Goal: Task Accomplishment & Management: Manage account settings

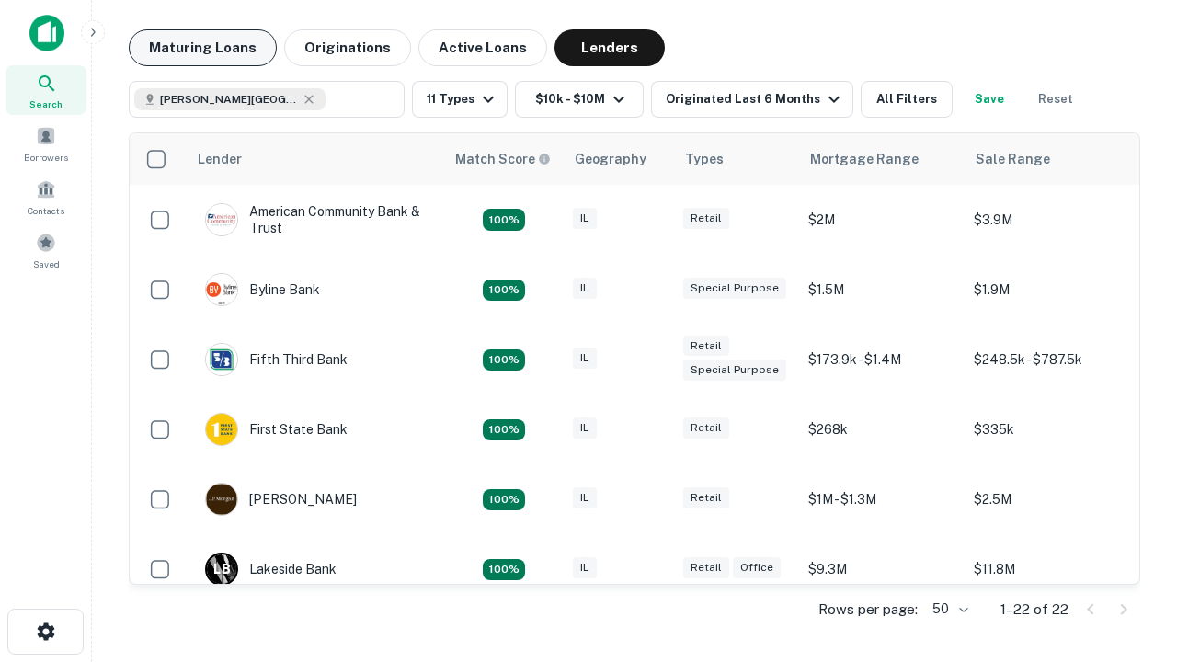
click at [202, 48] on button "Maturing Loans" at bounding box center [203, 47] width 148 height 37
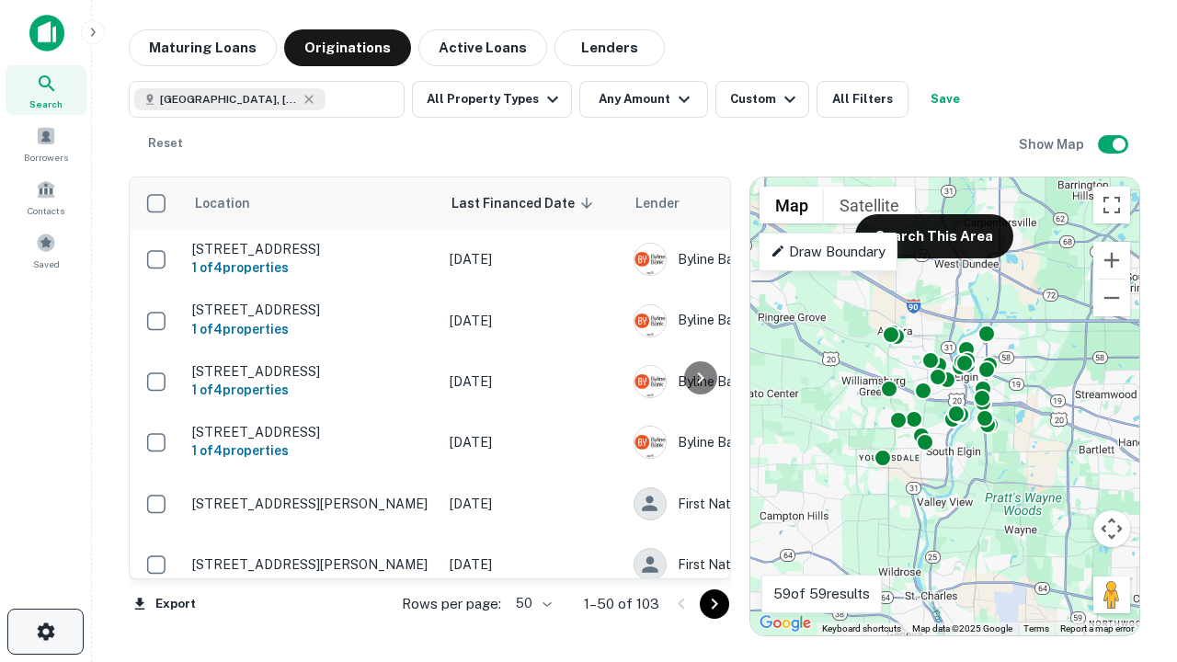
click at [45, 632] on icon "button" at bounding box center [46, 632] width 22 height 22
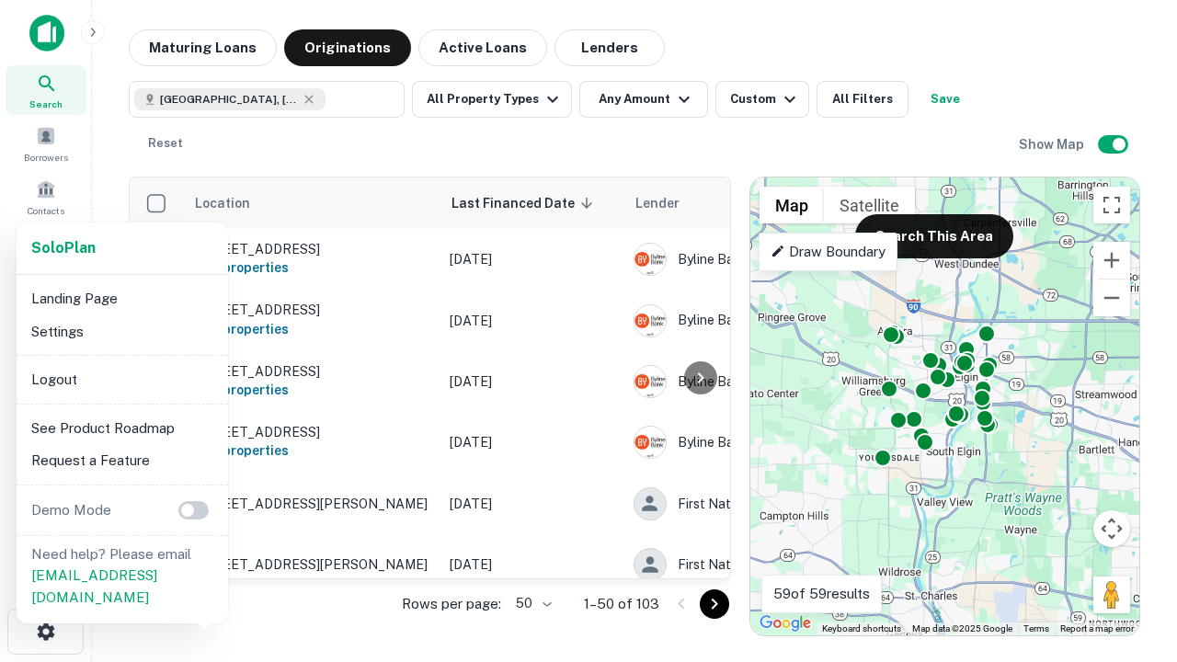
click at [121, 379] on li "Logout" at bounding box center [122, 379] width 197 height 33
